Goal: Check status

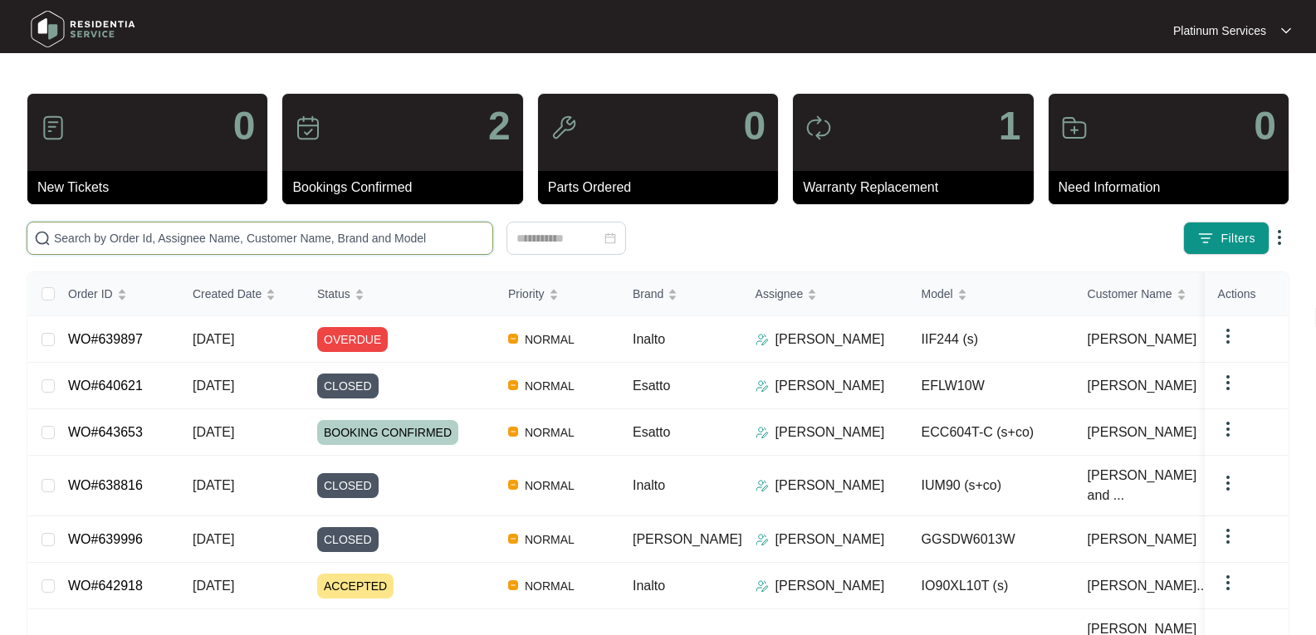
click at [243, 238] on input "text" at bounding box center [270, 238] width 432 height 18
paste input "635273"
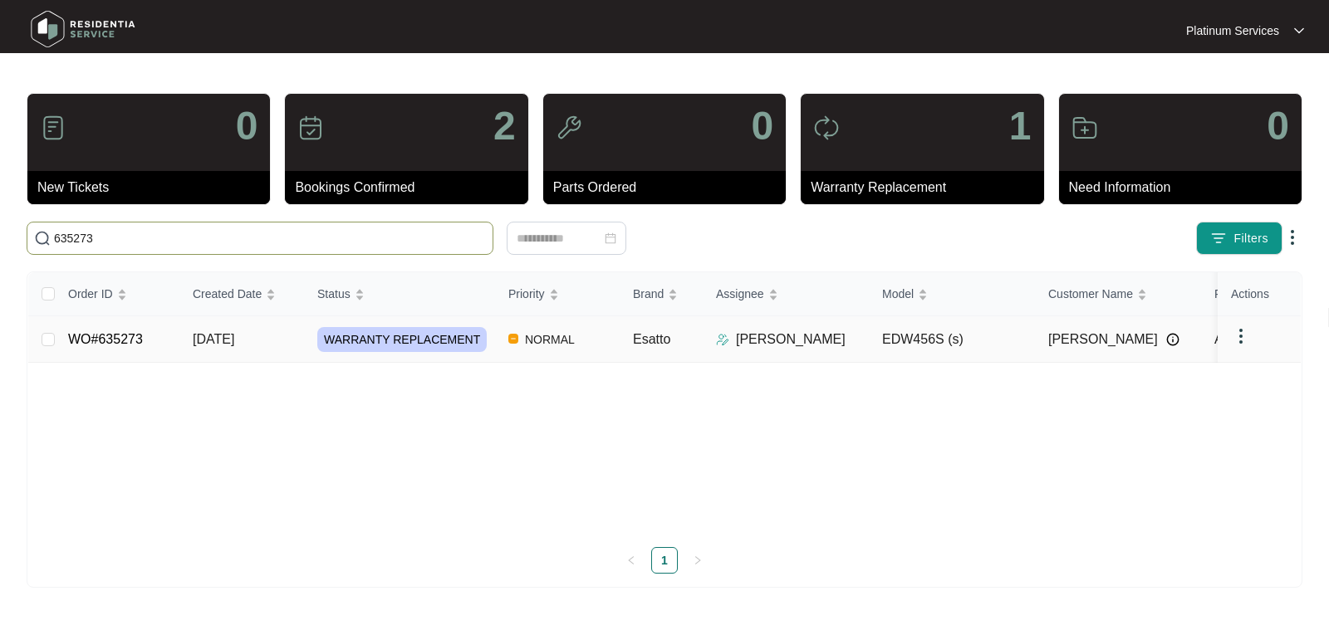
type input "635273"
click at [105, 332] on link "WO#635273" at bounding box center [105, 339] width 75 height 14
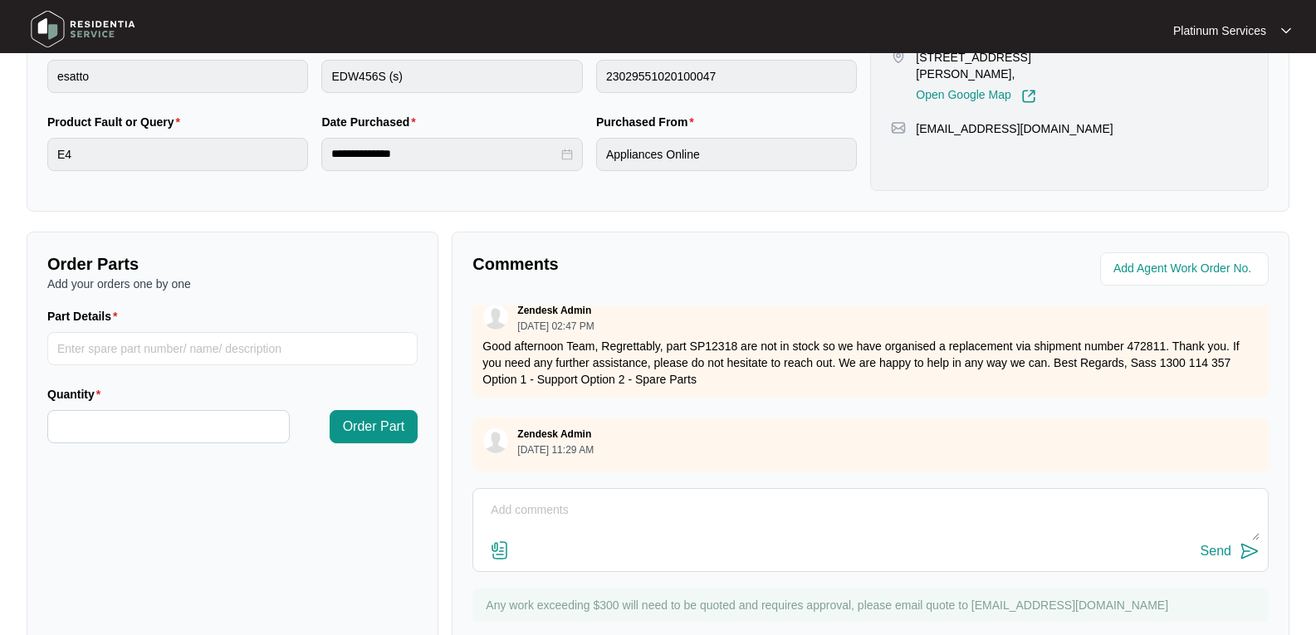
scroll to position [934, 0]
click at [550, 514] on textarea at bounding box center [871, 518] width 778 height 43
type textarea "Hi Team, Just checking for the eta replacement? Thank you."
click at [1247, 555] on img at bounding box center [1250, 551] width 20 height 20
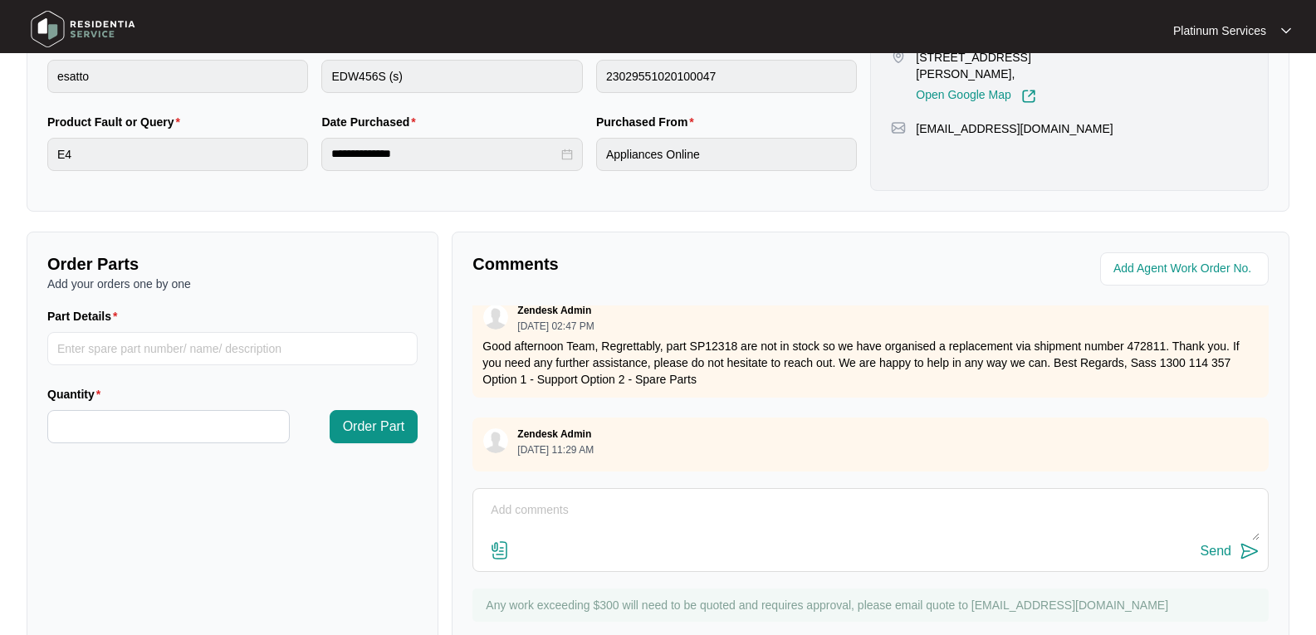
scroll to position [0, 0]
